Goal: Task Accomplishment & Management: Use online tool/utility

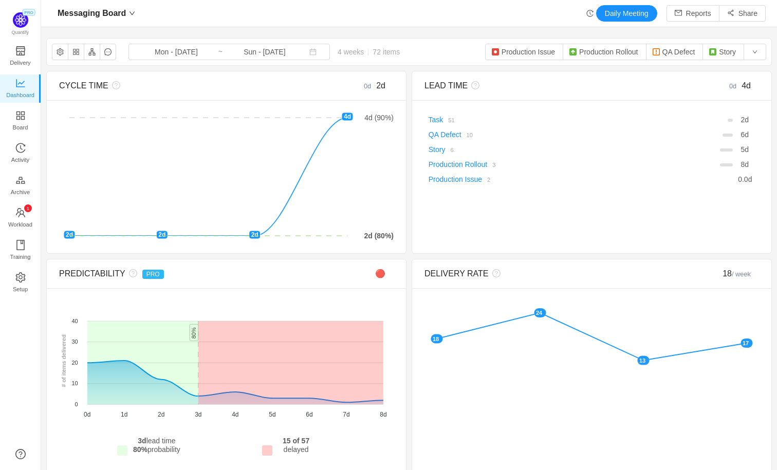
scroll to position [470, 735]
click at [60, 51] on button "button" at bounding box center [60, 52] width 16 height 16
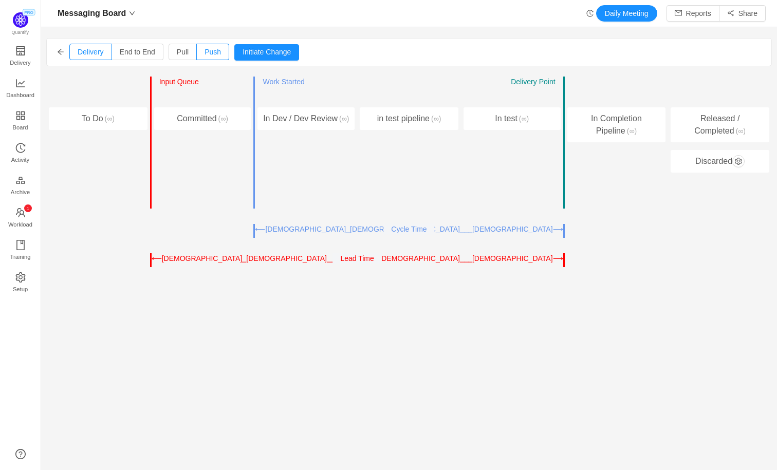
click at [561, 259] on div "⟶⎯⎯⎯⎯⎯⎯⎯⎯⎯⎯⎯⎯⎯⎯⎯⎯⎯⎯⎯⎯⎯⎯⎯⎯⎯⎯⎯⎯⎯⎯⎯⎯⎯⎯⎯⎯⎯⎯⎯⎯⎯⎯⎯⎯⎯⎯⎯⎯⎯⎯⎯⎯⎯⎯⎯⎯⎯⎯⎯⎯⎯⎯⎯⎯⎯⎯⎯⎯⎯⎯⎯⎯⎯⎯⎯⎯⎯⎯…" at bounding box center [459, 258] width 205 height 11
click at [563, 259] on div "⟵⎯⎯⎯⎯⎯⎯⎯⎯⎯⎯⎯⎯⎯⎯⎯⎯⎯⎯⎯⎯⎯⎯⎯⎯⎯⎯⎯⎯⎯⎯⎯⎯⎯⎯⎯⎯⎯⎯⎯⎯⎯⎯⎯⎯⎯⎯⎯⎯⎯⎯⎯⎯⎯⎯⎯⎯⎯⎯⎯⎯⎯⎯⎯⎯⎯⎯⎯⎯⎯⎯⎯⎯⎯⎯⎯⎯⎯⎯…" at bounding box center [357, 260] width 414 height 14
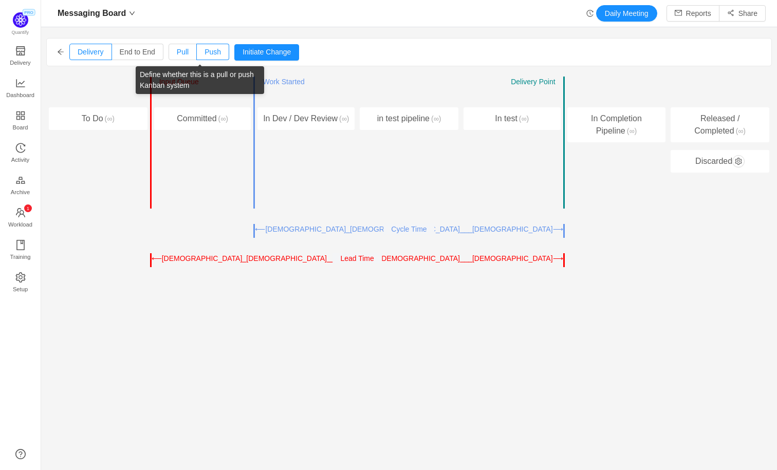
click at [184, 53] on span "Pull" at bounding box center [183, 52] width 12 height 8
click at [177, 54] on input "Pull" at bounding box center [177, 54] width 0 height 0
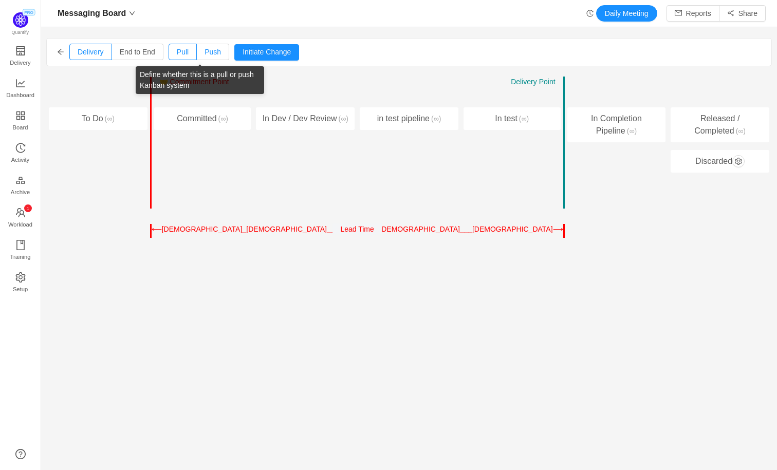
click at [213, 54] on span "Push" at bounding box center [212, 52] width 16 height 8
click at [204, 54] on input "Push" at bounding box center [204, 54] width 0 height 0
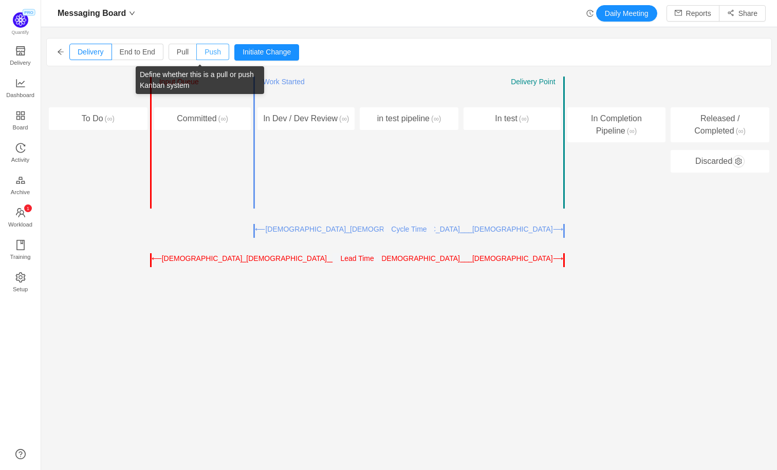
click at [213, 54] on span "Push" at bounding box center [212, 52] width 16 height 8
click at [204, 54] on input "Push" at bounding box center [204, 54] width 0 height 0
click at [213, 54] on span "Push" at bounding box center [212, 52] width 16 height 8
click at [204, 54] on input "Push" at bounding box center [204, 54] width 0 height 0
click at [213, 54] on span "Push" at bounding box center [212, 52] width 16 height 8
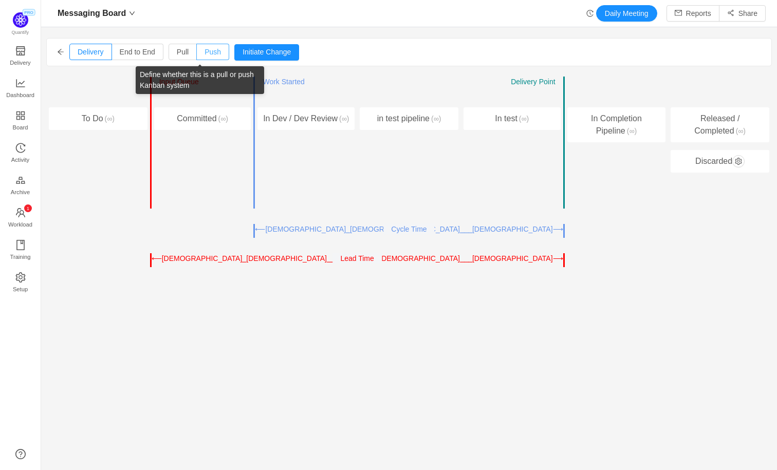
click at [204, 54] on input "Push" at bounding box center [204, 54] width 0 height 0
click at [213, 54] on span "Push" at bounding box center [212, 52] width 16 height 8
click at [204, 54] on input "Push" at bounding box center [204, 54] width 0 height 0
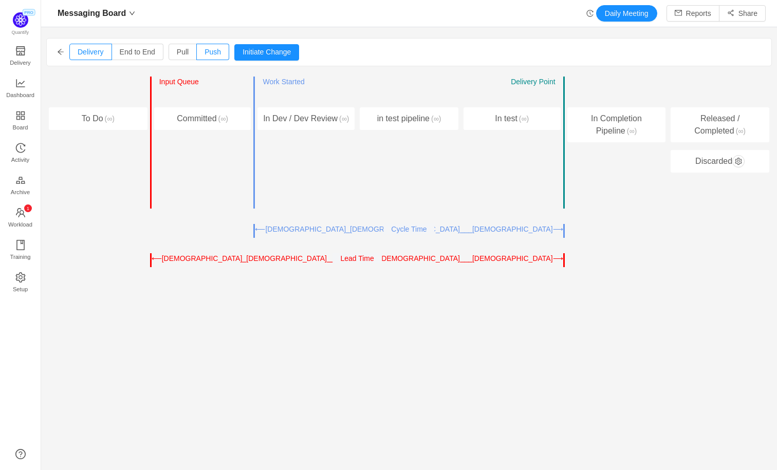
click at [358, 53] on div "Delivery End to End Pull Push Initiate Change Cancel Confirm" at bounding box center [409, 52] width 724 height 27
click at [276, 54] on button "Initiate Change" at bounding box center [266, 52] width 65 height 16
click at [537, 96] on button "←" at bounding box center [532, 96] width 15 height 12
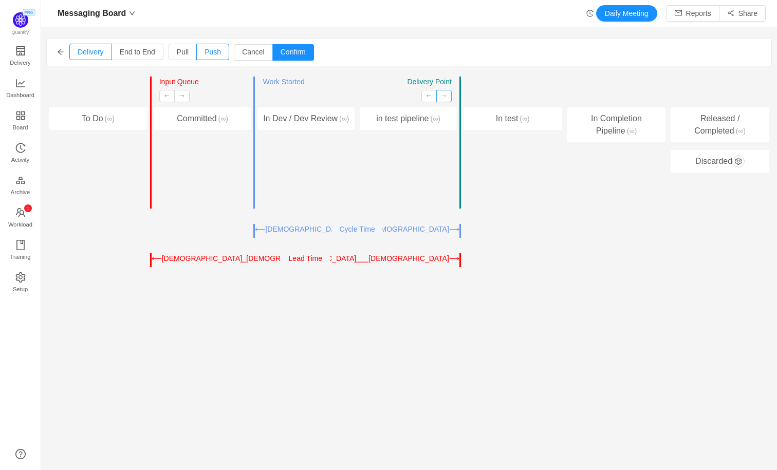
click at [440, 98] on button "→" at bounding box center [443, 96] width 15 height 12
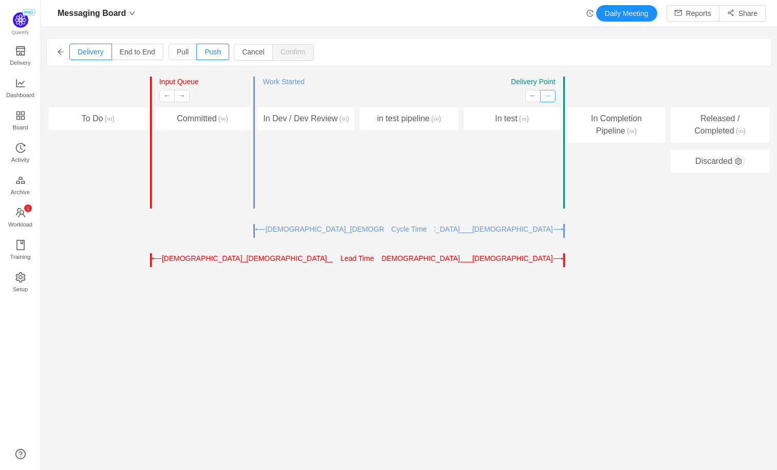
click at [546, 94] on button "→" at bounding box center [547, 96] width 15 height 12
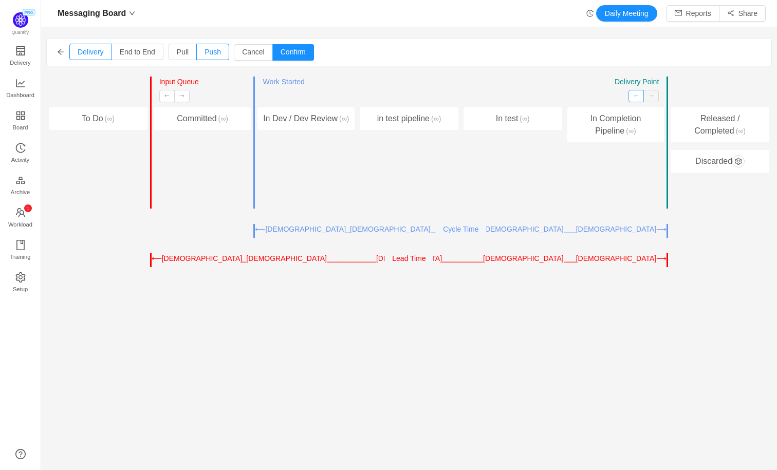
click at [637, 96] on button "←" at bounding box center [635, 96] width 15 height 12
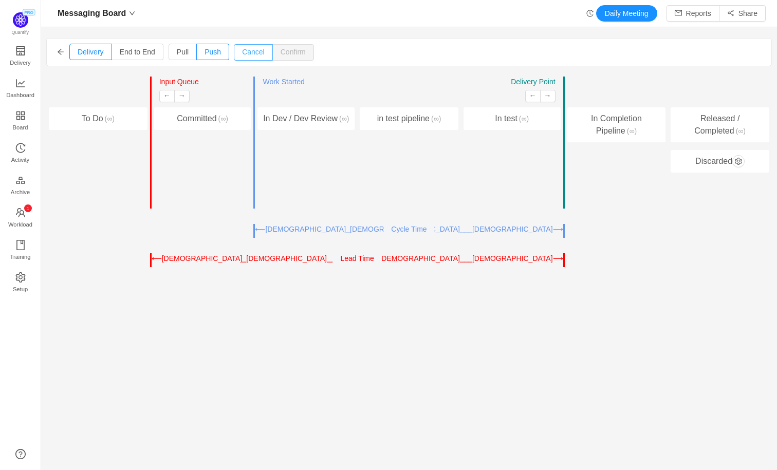
click at [259, 54] on button "Cancel" at bounding box center [253, 52] width 39 height 16
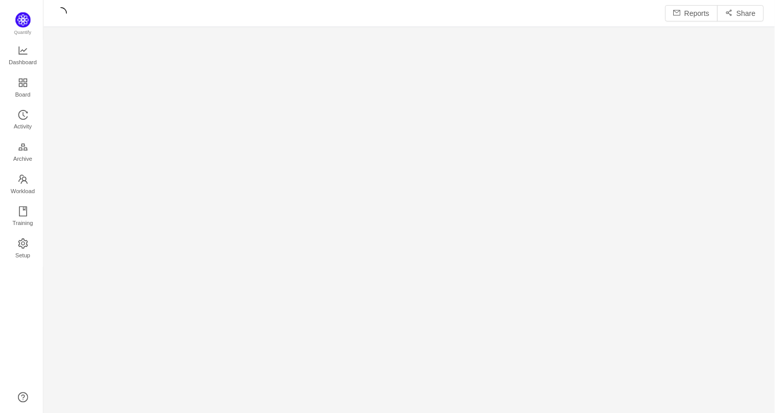
scroll to position [416, 735]
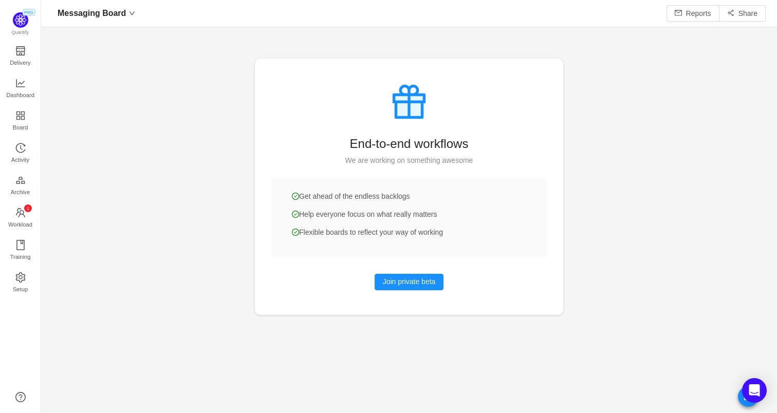
scroll to position [413, 735]
click at [13, 88] on span "Dashboard" at bounding box center [20, 95] width 28 height 21
